Goal: Obtain resource: Download file/media

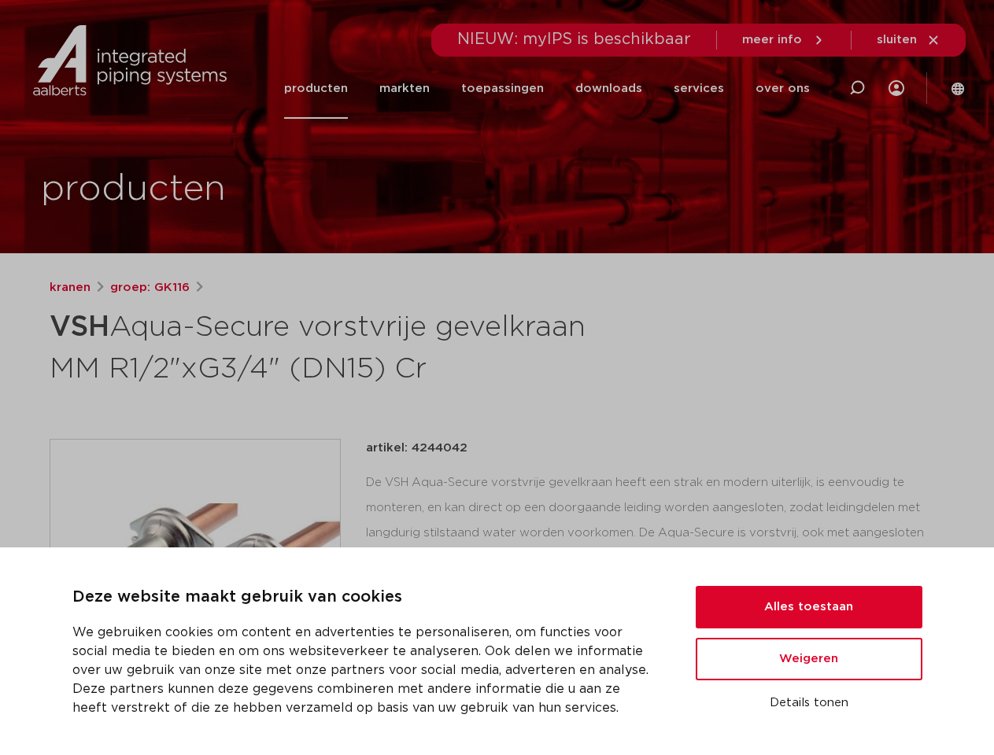
click at [497, 378] on h1 "VSH Aqua-Secure vorstvrije gevelkraan MM R1/2"xG3/4" (DN15) Cr" at bounding box center [345, 346] width 591 height 85
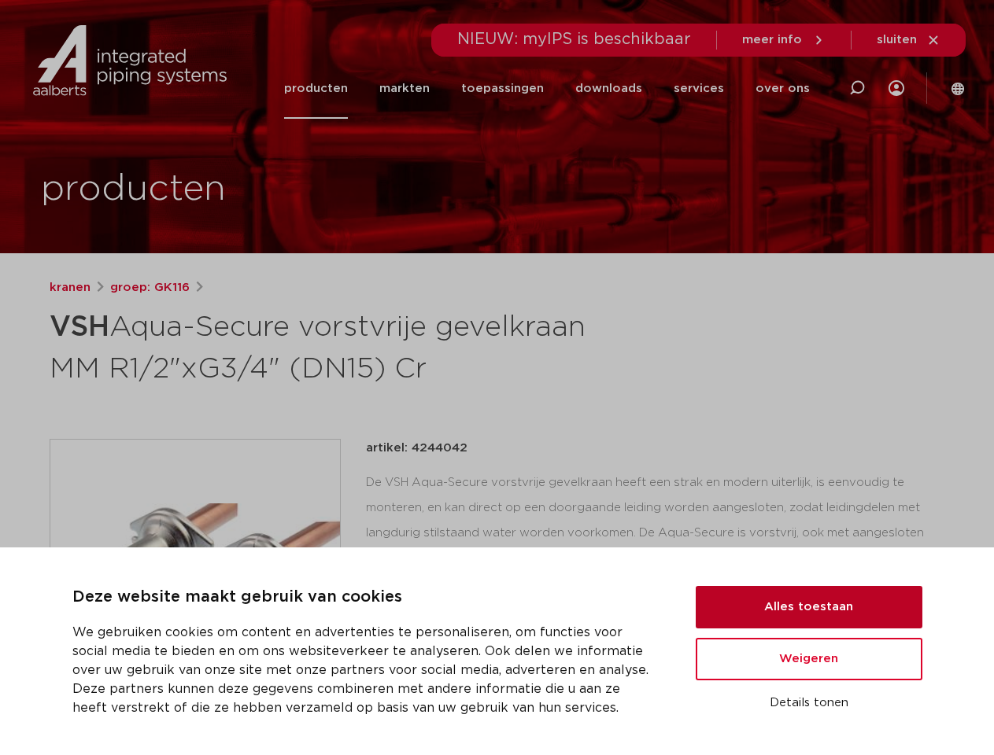
click at [809, 608] on button "Alles toestaan" at bounding box center [809, 607] width 227 height 42
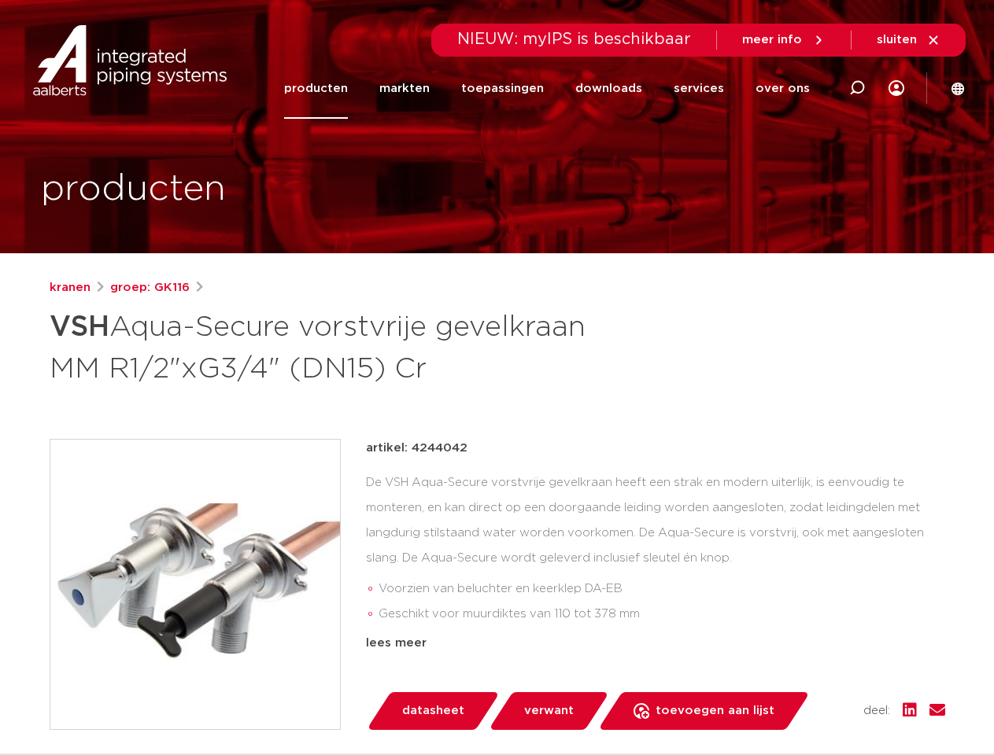
click at [809, 659] on div "artikel: 4244042 De VSH Aqua-Secure vorstvrije gevelkraan heeft een strak en mo…" at bounding box center [655, 584] width 579 height 291
click at [809, 704] on div "datasheet verwant toevoegen aan lijst opslaan in my IPS verwijder uit lijst" at bounding box center [662, 712] width 567 height 38
click at [555, 88] on li "toepassingen" at bounding box center [502, 88] width 114 height 61
click at [857, 88] on icon at bounding box center [857, 88] width 19 height 19
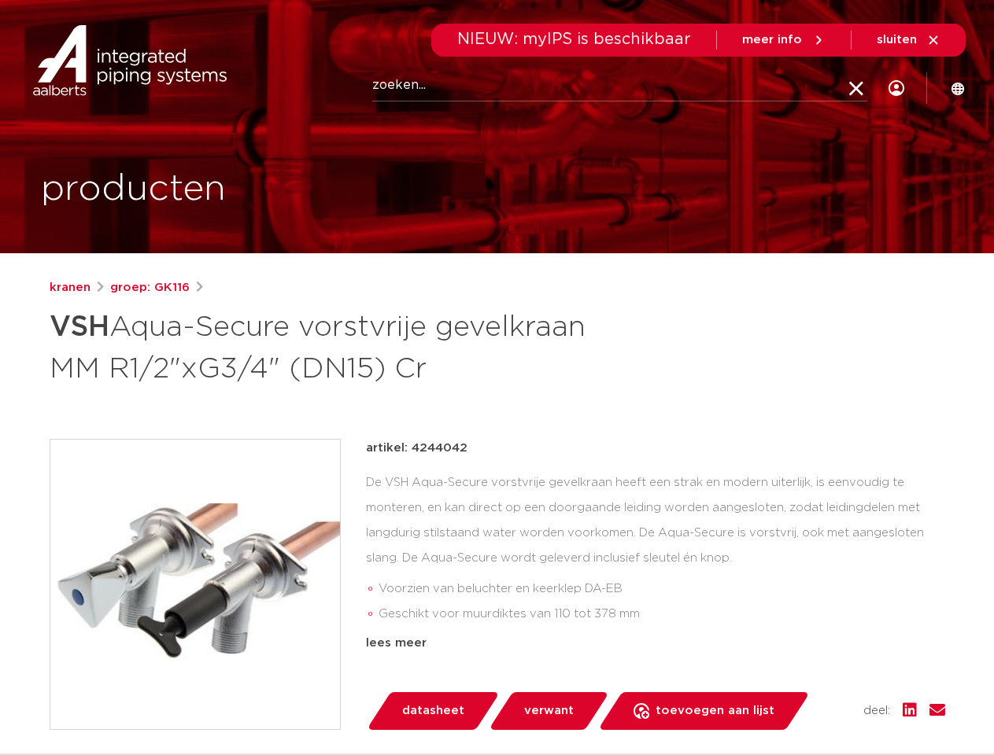
click at [909, 40] on span "sluiten" at bounding box center [897, 40] width 40 height 12
